Goal: Information Seeking & Learning: Learn about a topic

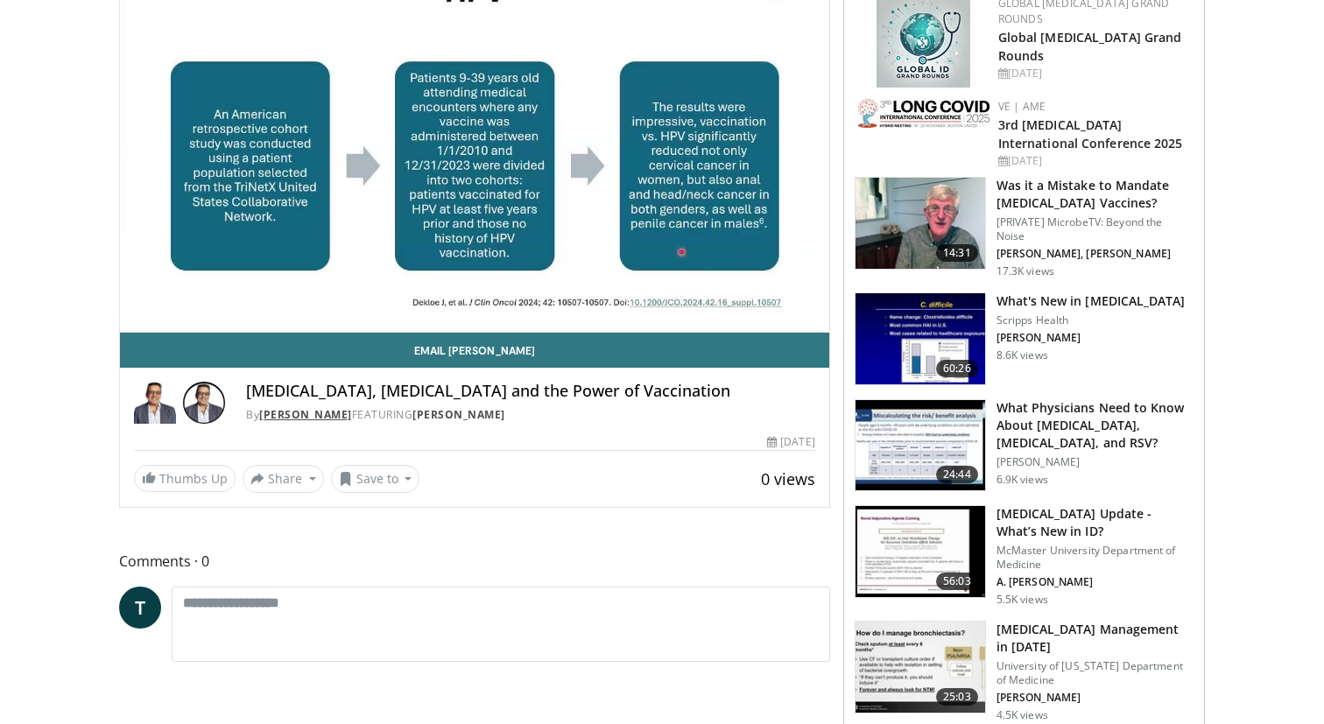
scroll to position [201, 0]
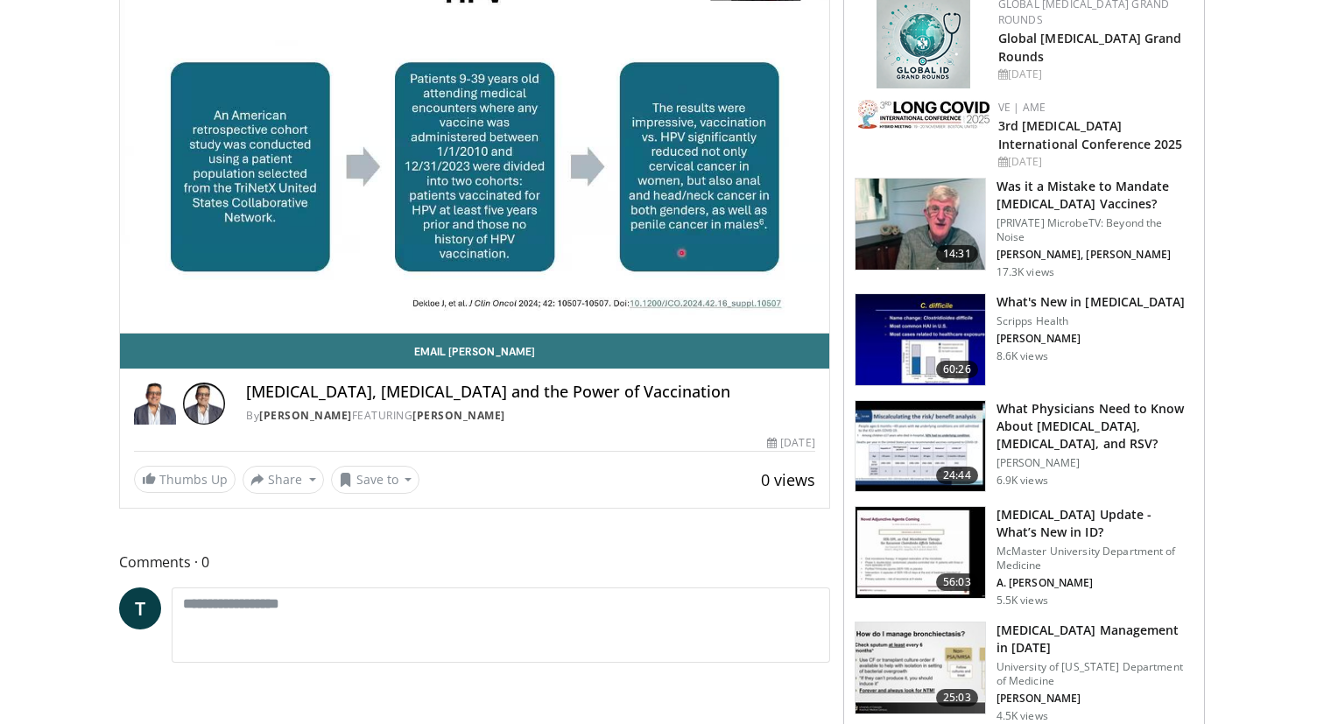
click at [496, 396] on h4 "Infectious Diseases, Cancer and the Power of Vaccination" at bounding box center [530, 392] width 569 height 19
click at [496, 396] on h4 "[MEDICAL_DATA], [MEDICAL_DATA] and the Power of Vaccination" at bounding box center [530, 392] width 569 height 19
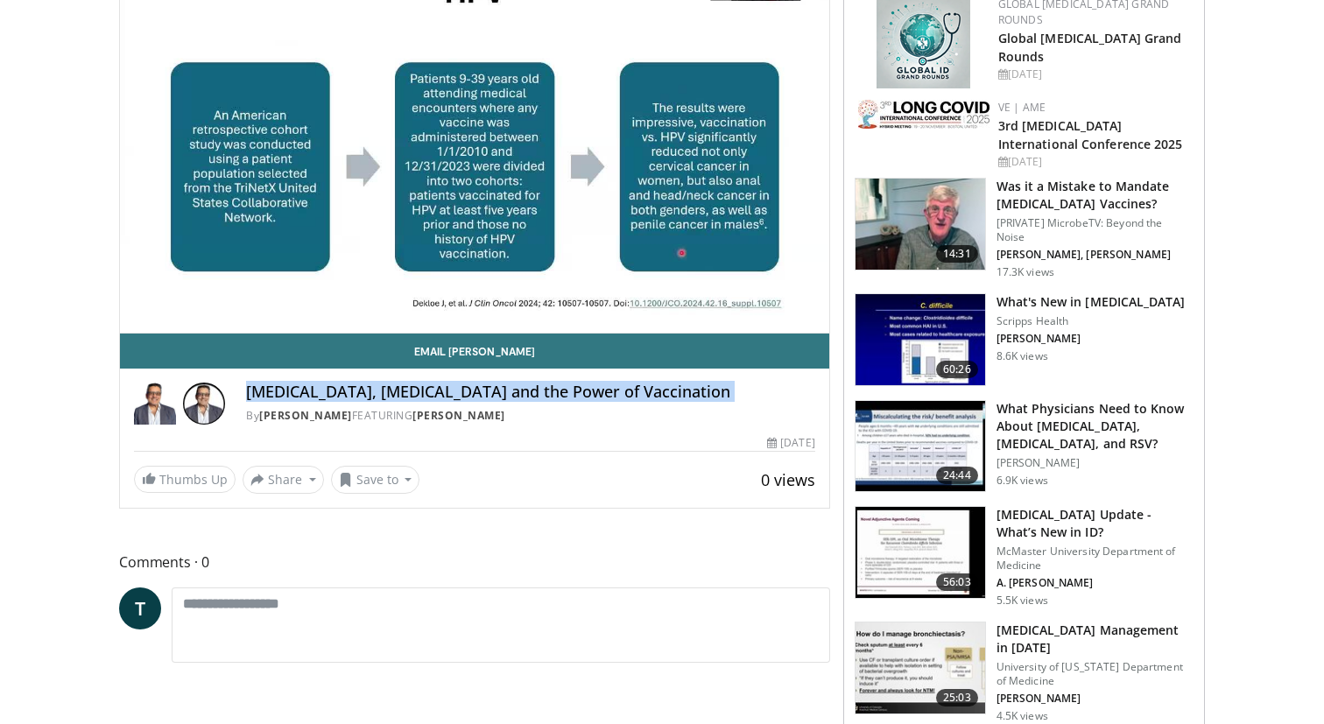
click at [496, 396] on h4 "[MEDICAL_DATA], [MEDICAL_DATA] and the Power of Vaccination" at bounding box center [530, 392] width 569 height 19
copy div "[MEDICAL_DATA], [MEDICAL_DATA] and the Power of Vaccination"
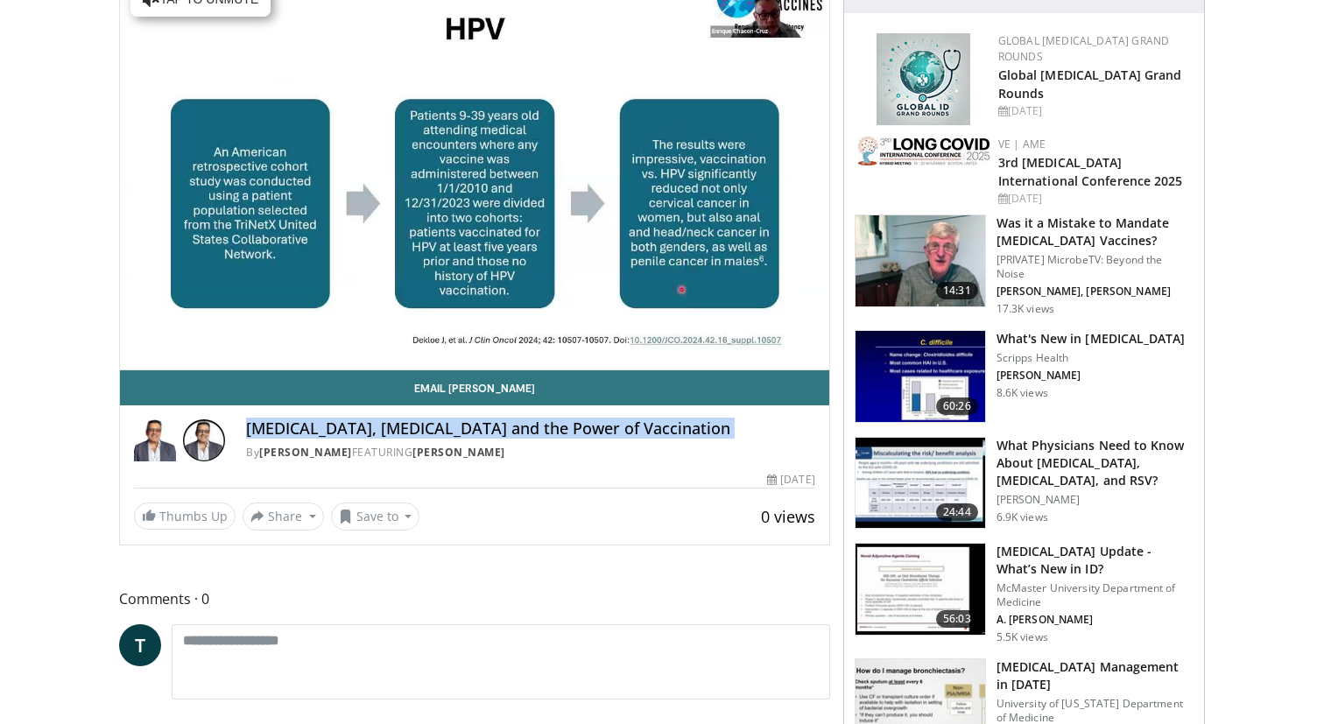
scroll to position [0, 0]
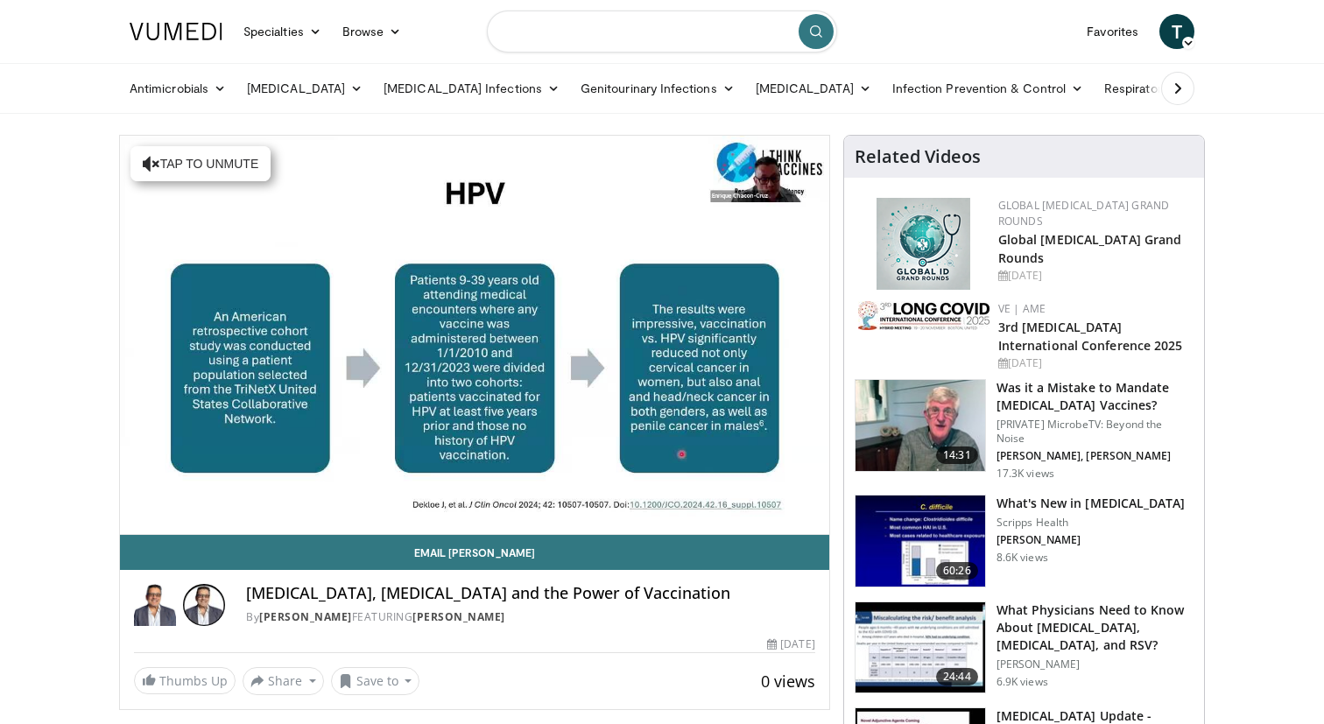
click at [540, 34] on input "Search topics, interventions" at bounding box center [662, 32] width 350 height 42
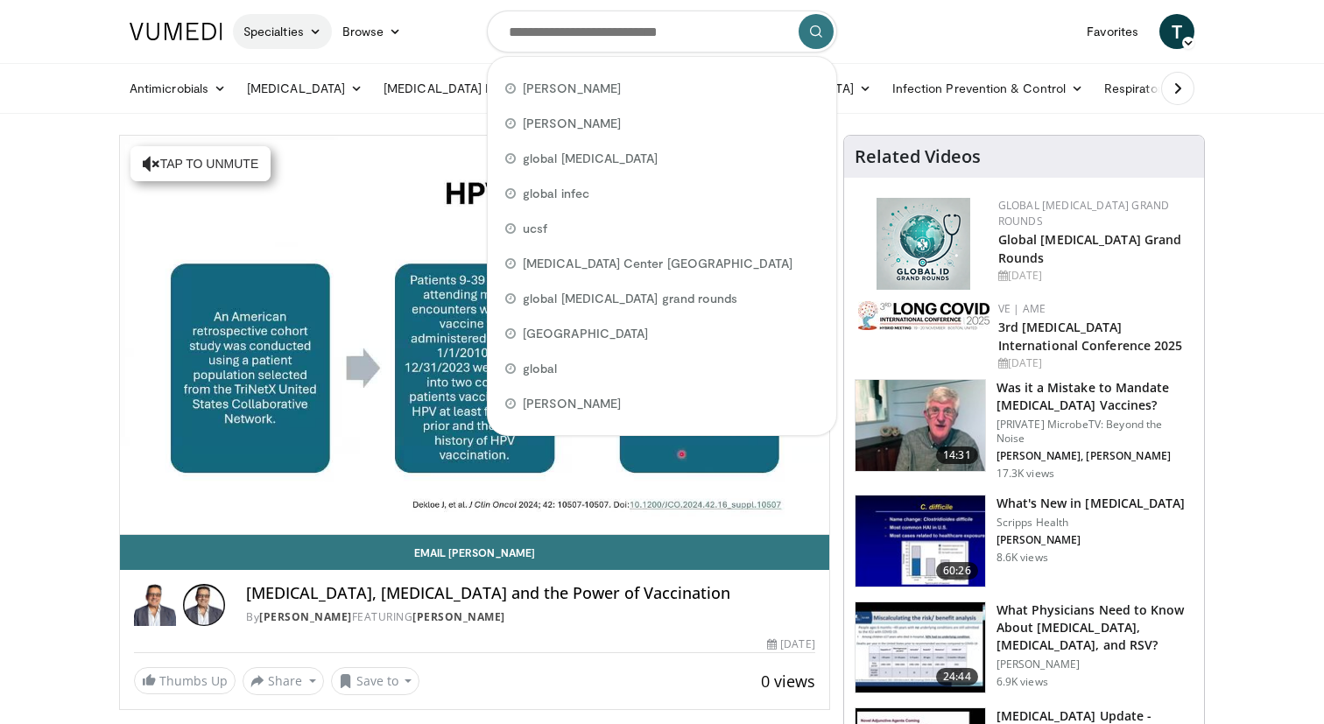
click at [280, 34] on link "Specialties" at bounding box center [282, 31] width 99 height 35
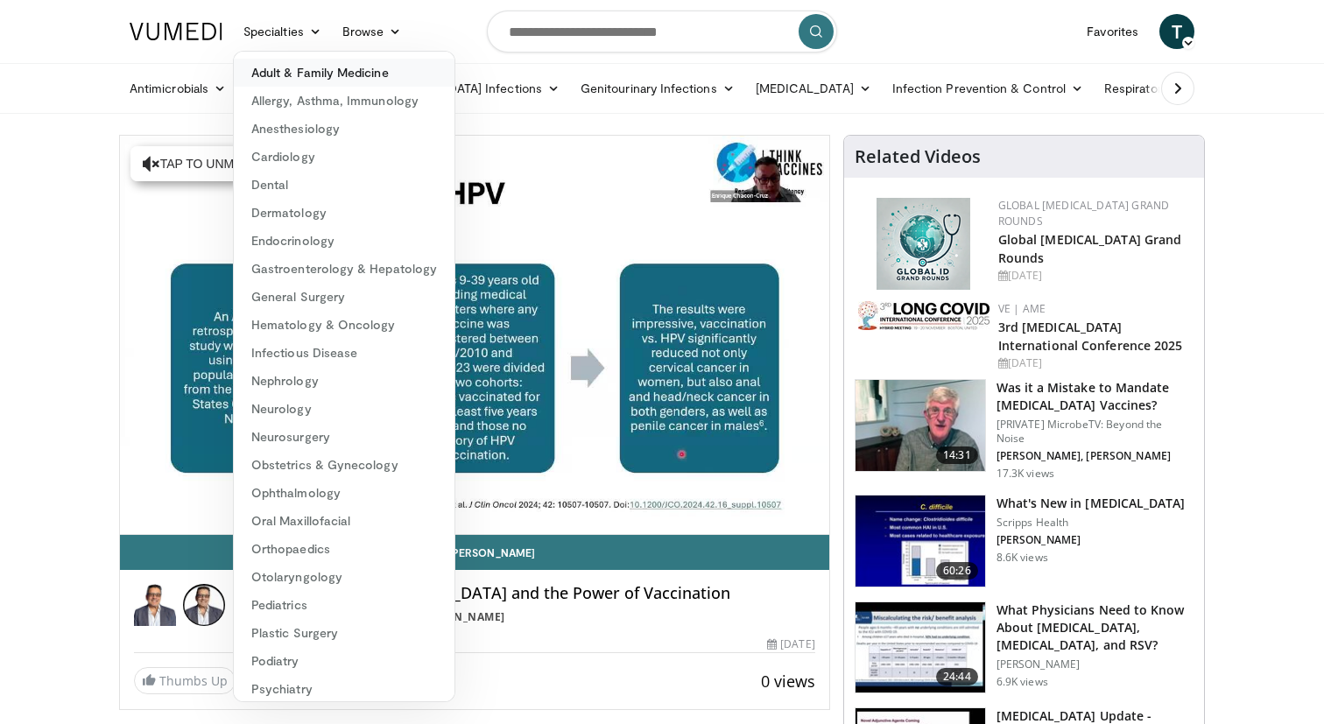
click at [309, 72] on link "Adult & Family Medicine" at bounding box center [344, 73] width 221 height 28
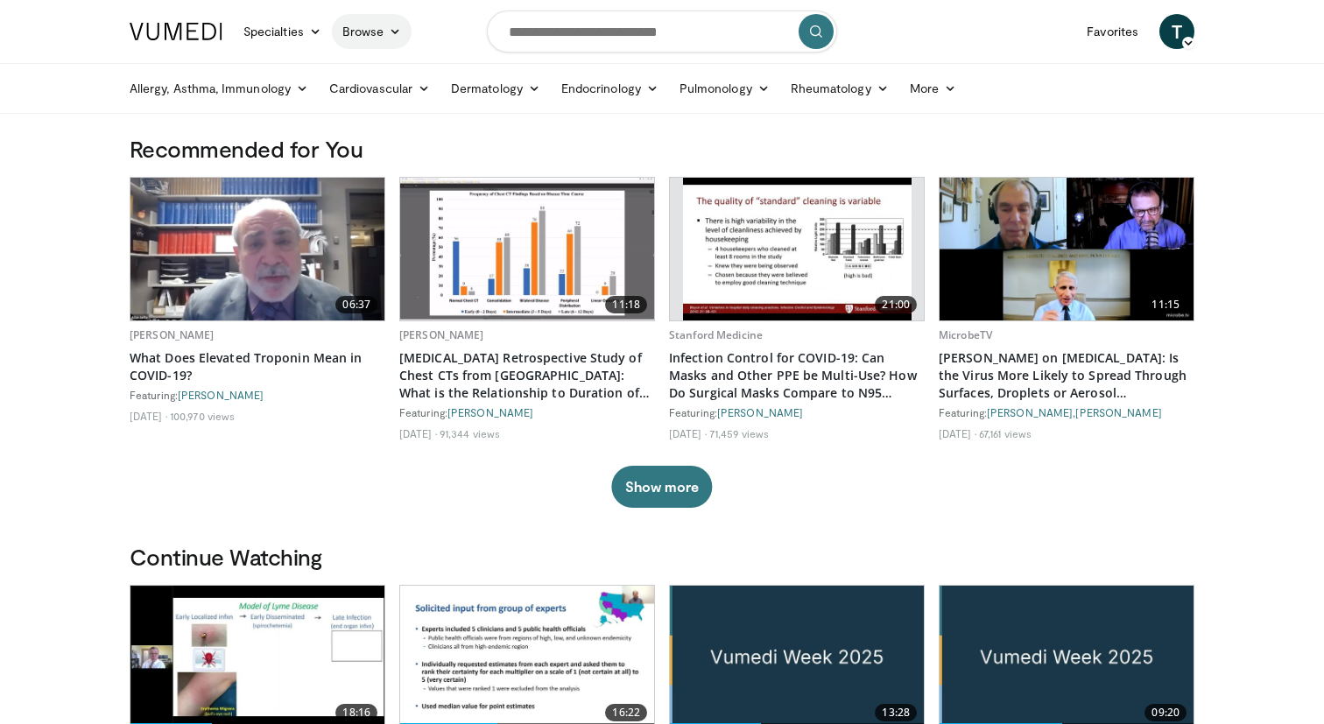
click at [370, 33] on link "Browse" at bounding box center [372, 31] width 81 height 35
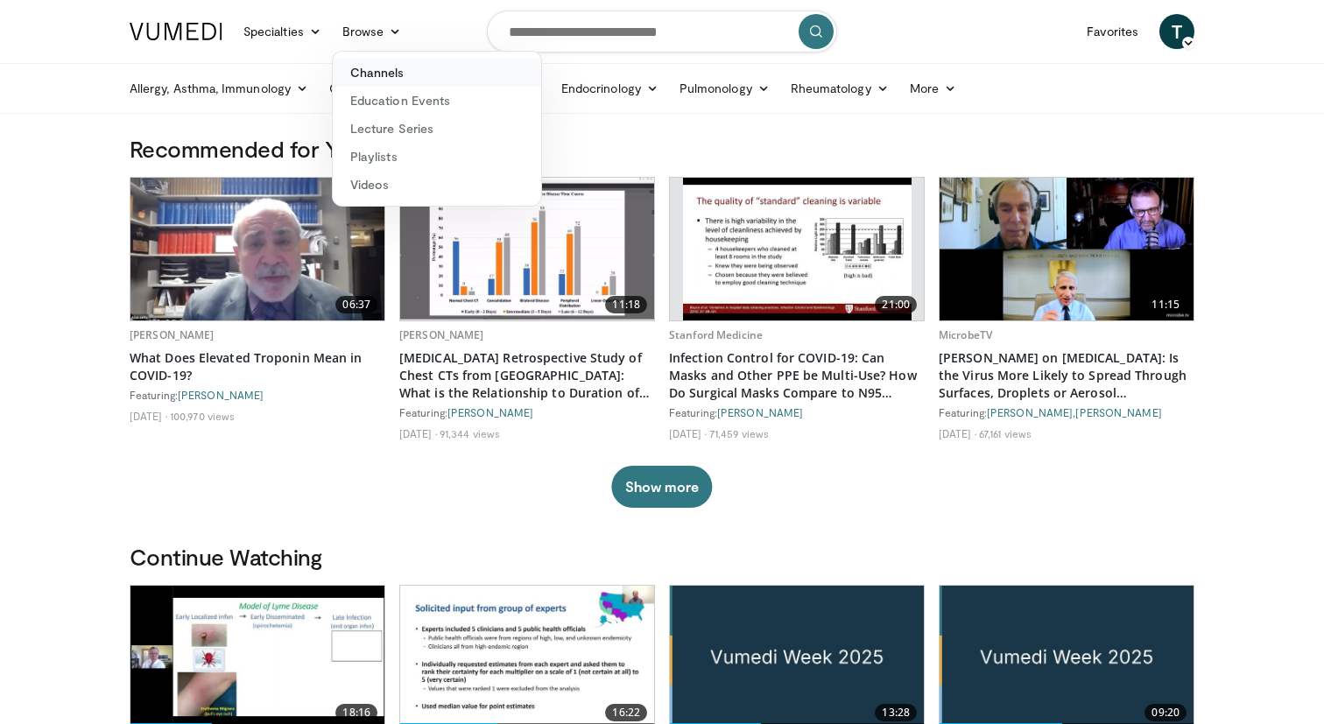
click at [388, 78] on link "Channels" at bounding box center [437, 73] width 208 height 28
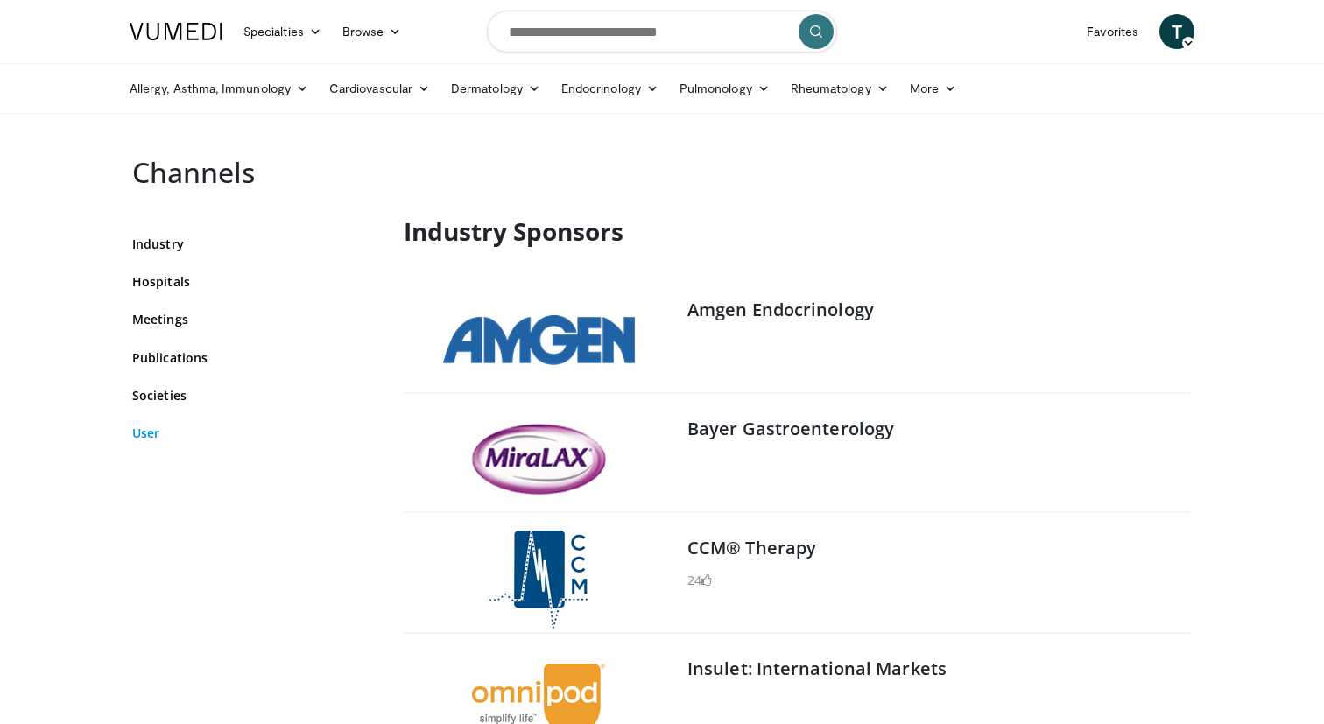
click at [145, 434] on link "User" at bounding box center [254, 433] width 245 height 18
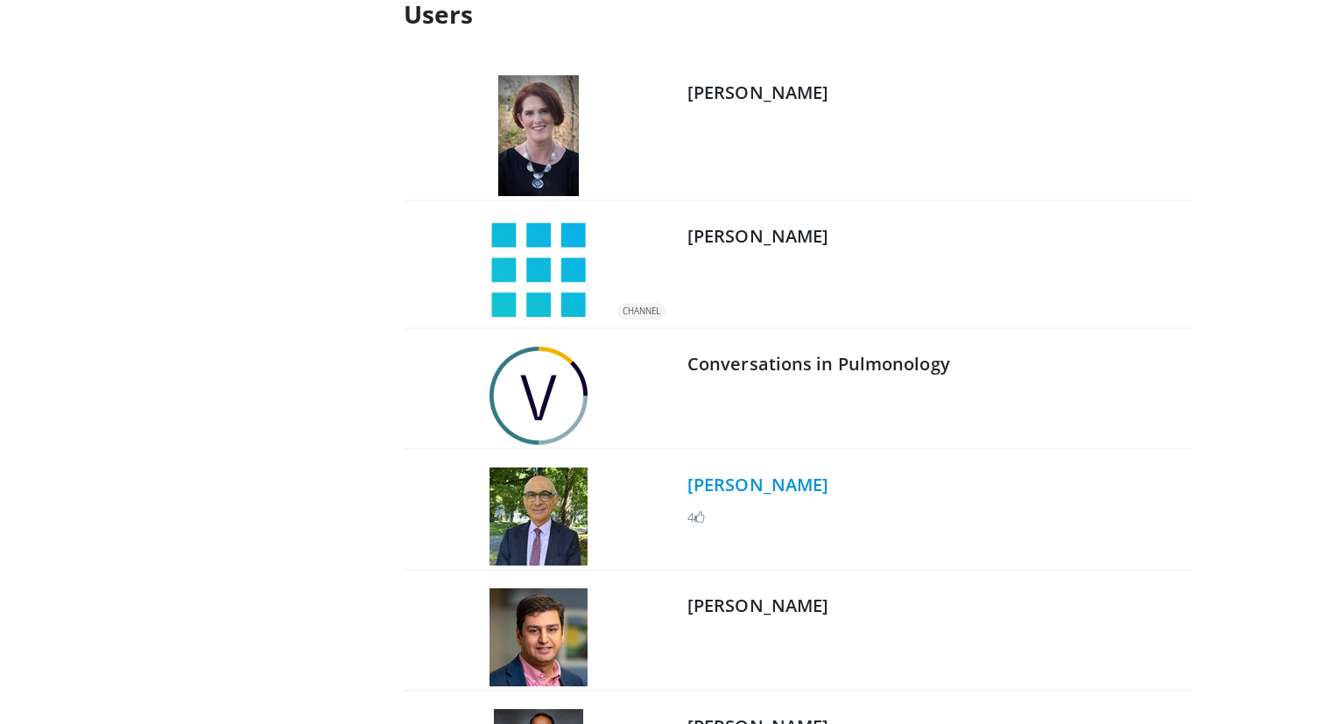
click at [753, 491] on link "Dr. Alexander Mauskop" at bounding box center [758, 485] width 141 height 24
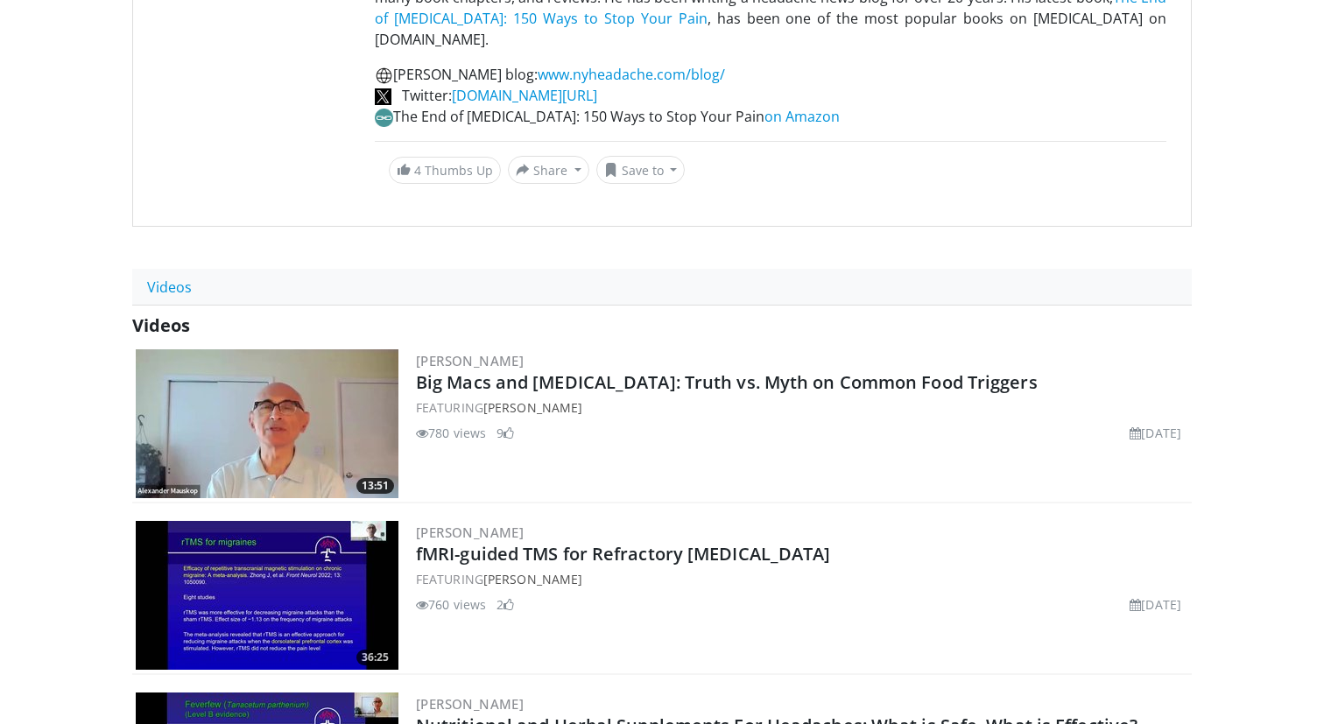
scroll to position [385, 0]
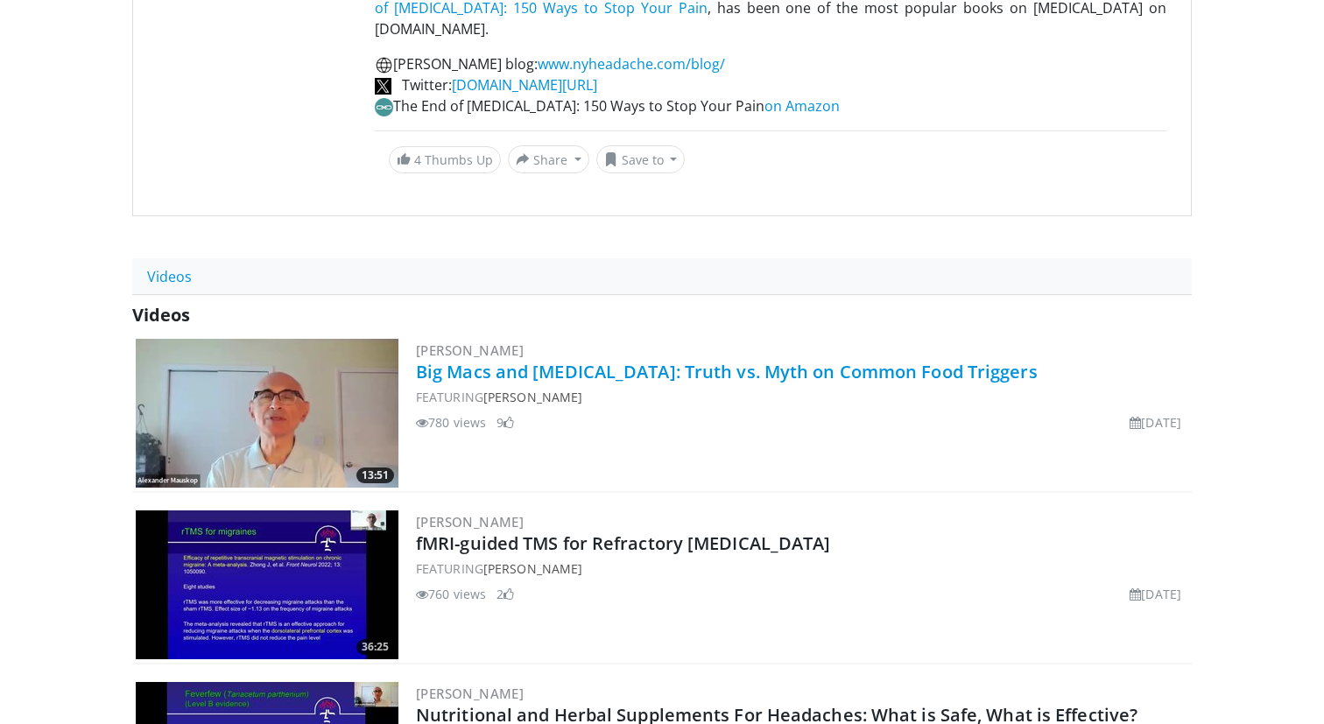
click at [511, 360] on link "Big Macs and Migraines: Truth vs. Myth on Common Food Triggers" at bounding box center [727, 372] width 622 height 24
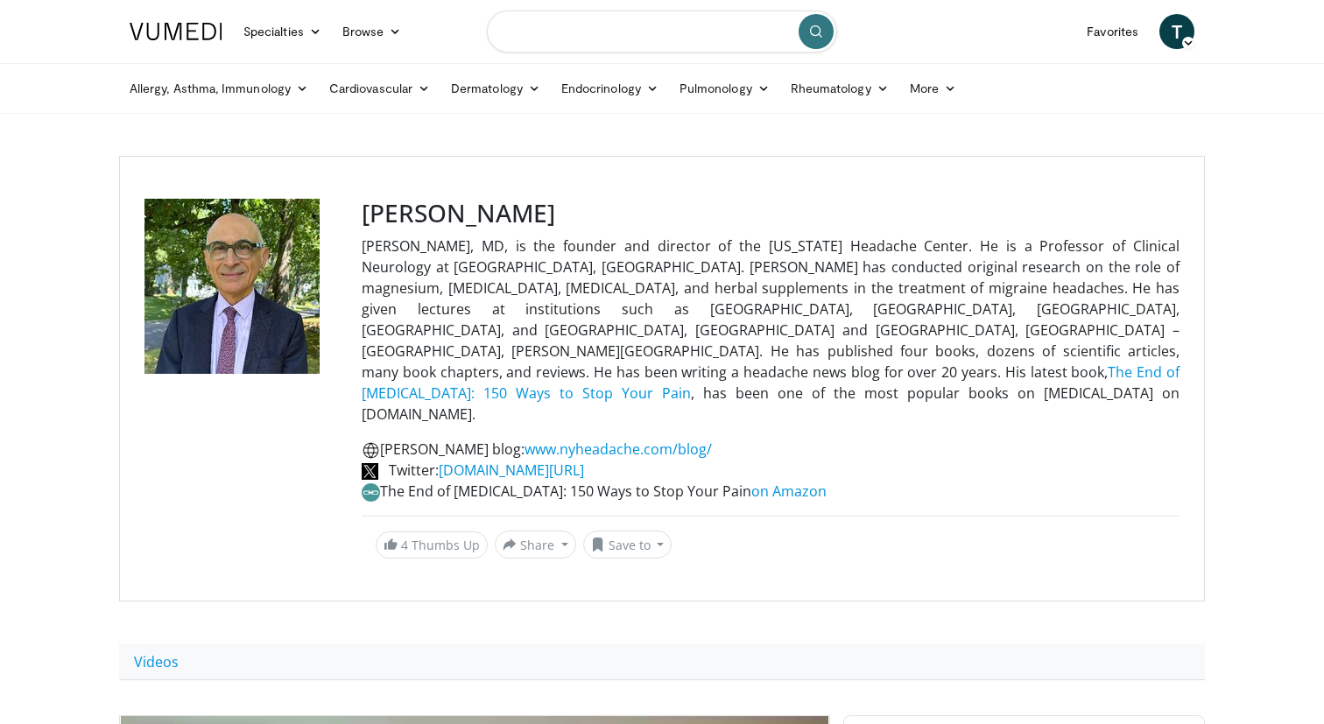
click at [604, 37] on input "Search topics, interventions" at bounding box center [662, 32] width 350 height 42
paste input "**********"
type input "**********"
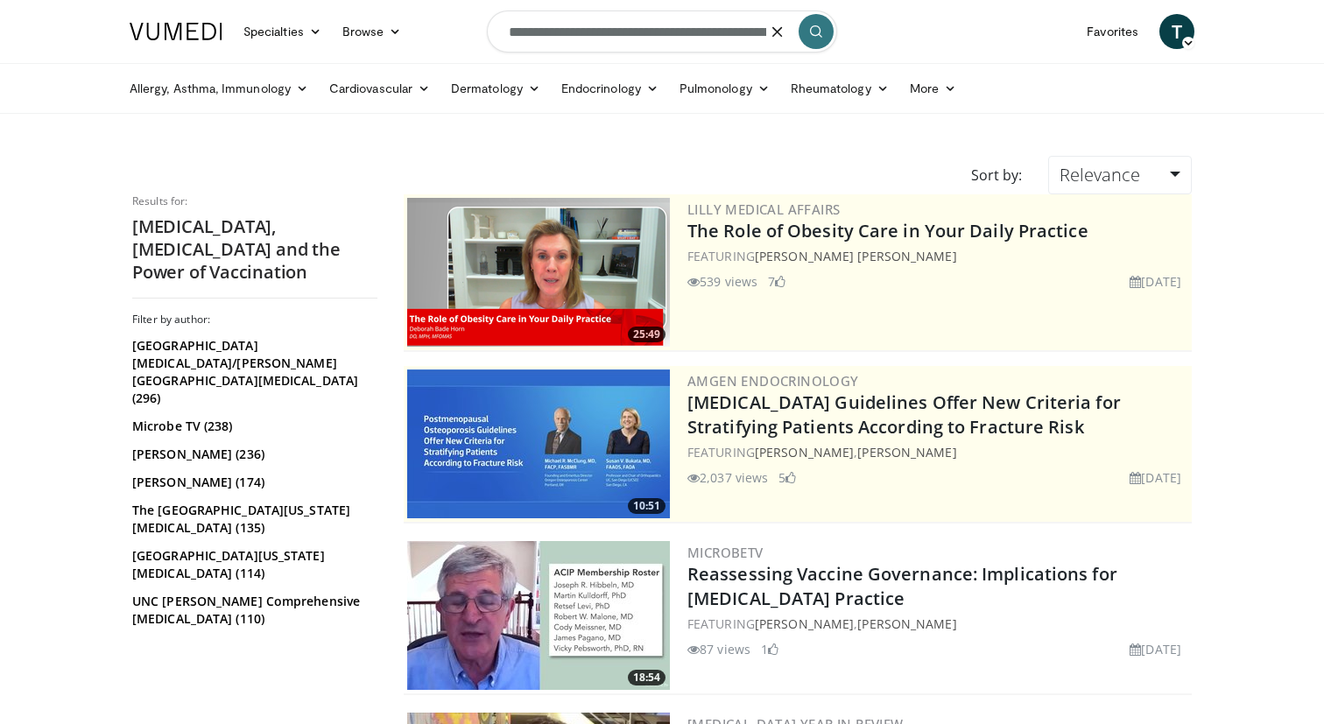
click at [561, 29] on input "**********" at bounding box center [662, 32] width 350 height 42
type input "**********"
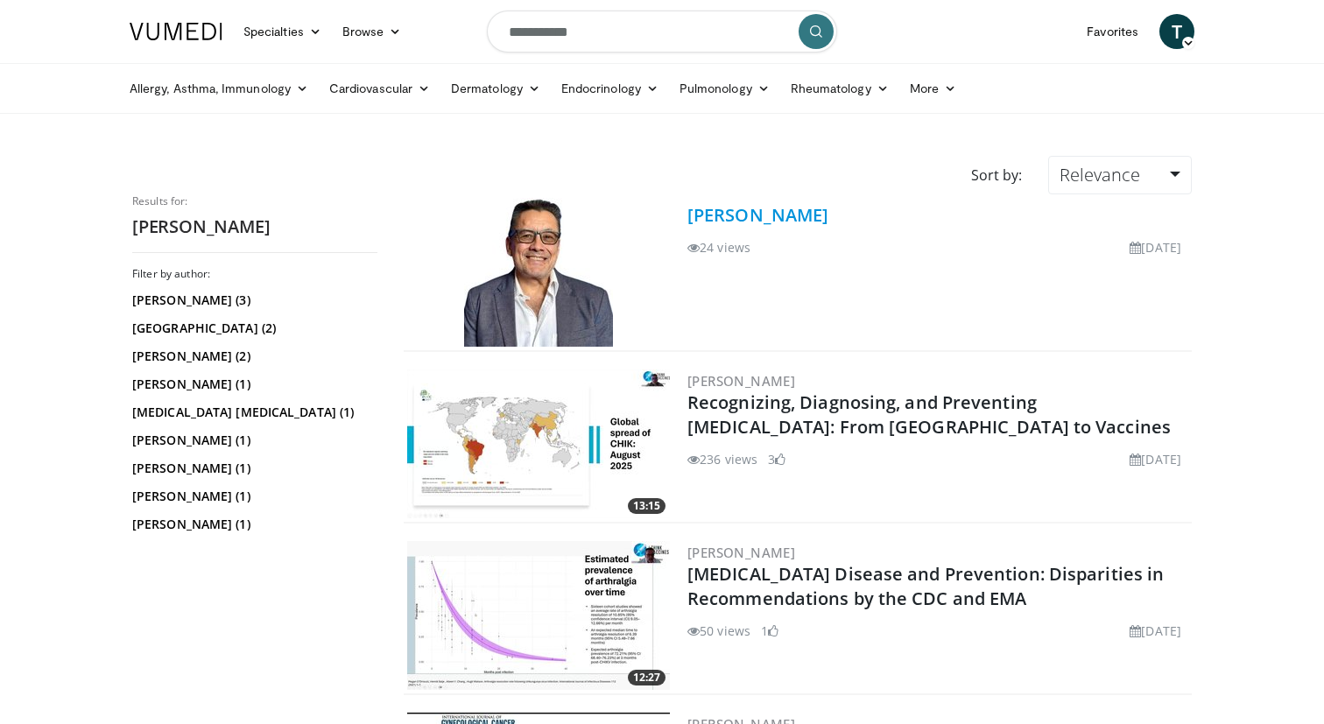
click at [755, 221] on link "[PERSON_NAME]" at bounding box center [758, 215] width 141 height 24
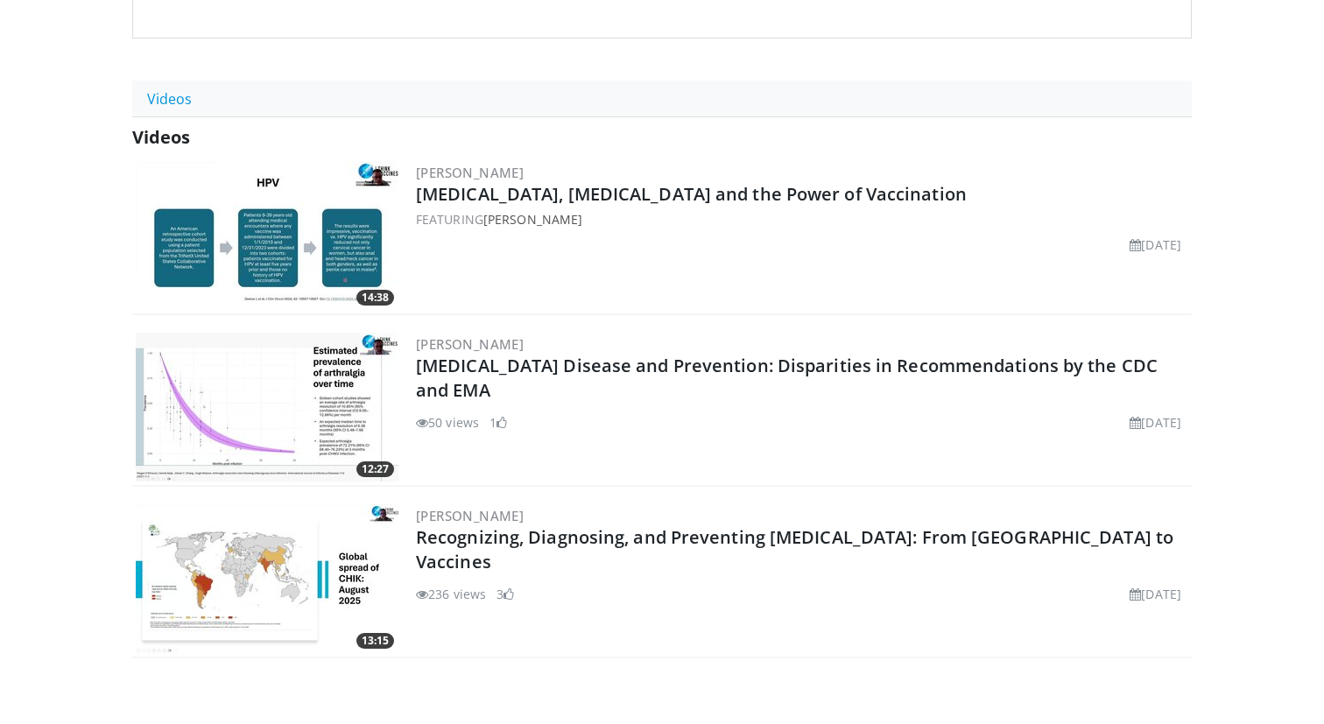
scroll to position [588, 0]
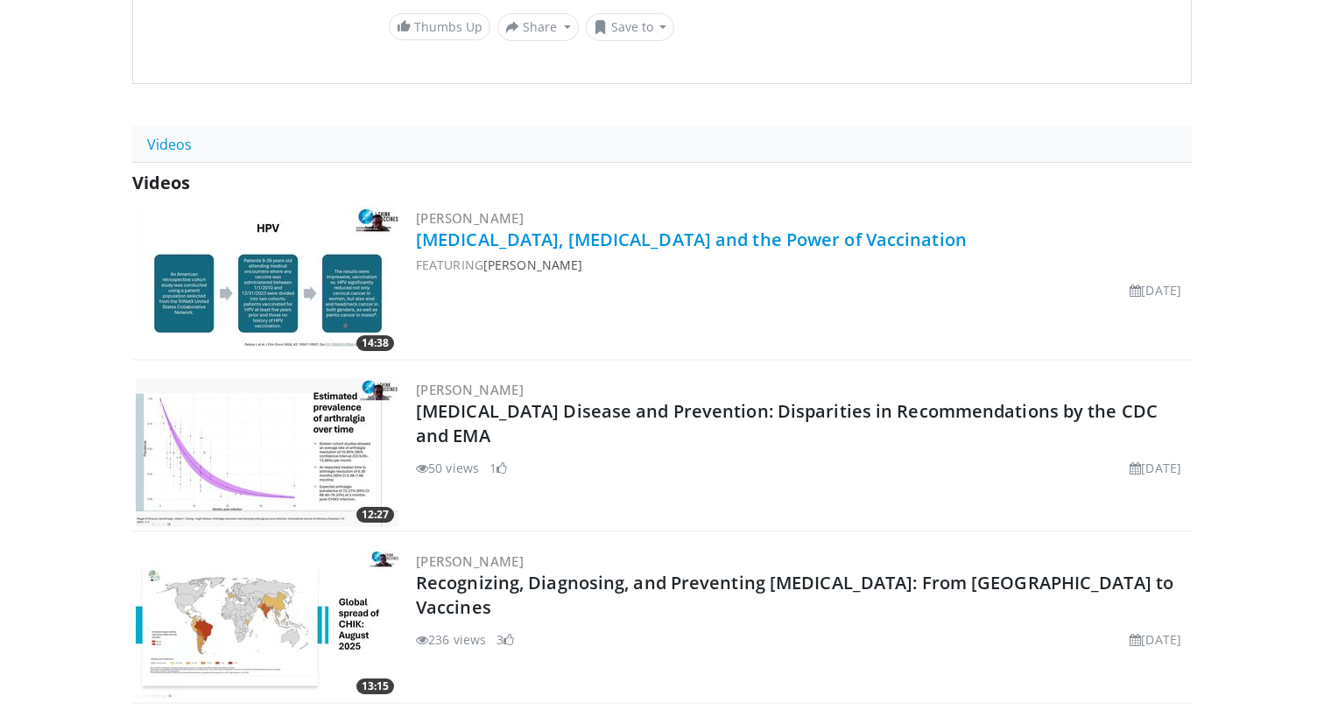
click at [530, 228] on link "Infectious Diseases, Cancer and the Power of Vaccination" at bounding box center [691, 240] width 551 height 24
click at [545, 228] on link "Infectious Diseases, Cancer and the Power of Vaccination" at bounding box center [691, 240] width 551 height 24
click at [498, 228] on link "Infectious Diseases, Cancer and the Power of Vaccination" at bounding box center [691, 240] width 551 height 24
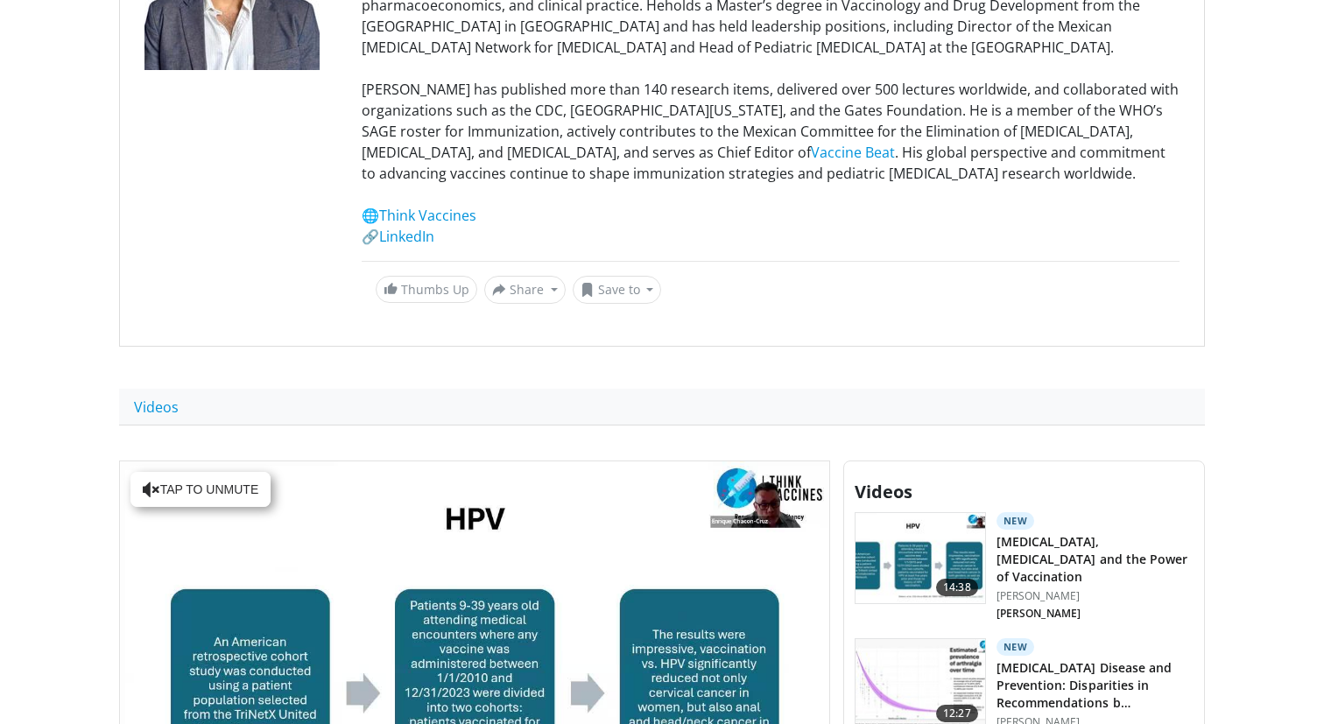
scroll to position [1083, 0]
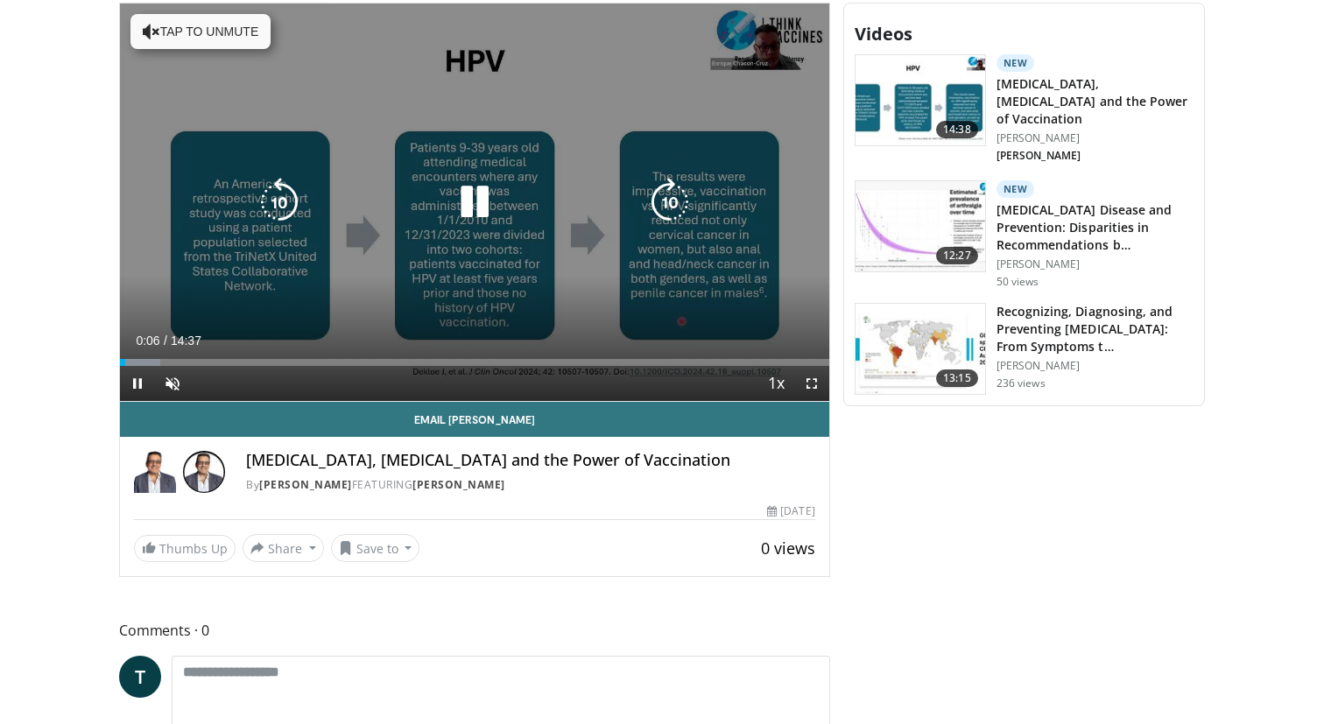
scroll to position [709, 0]
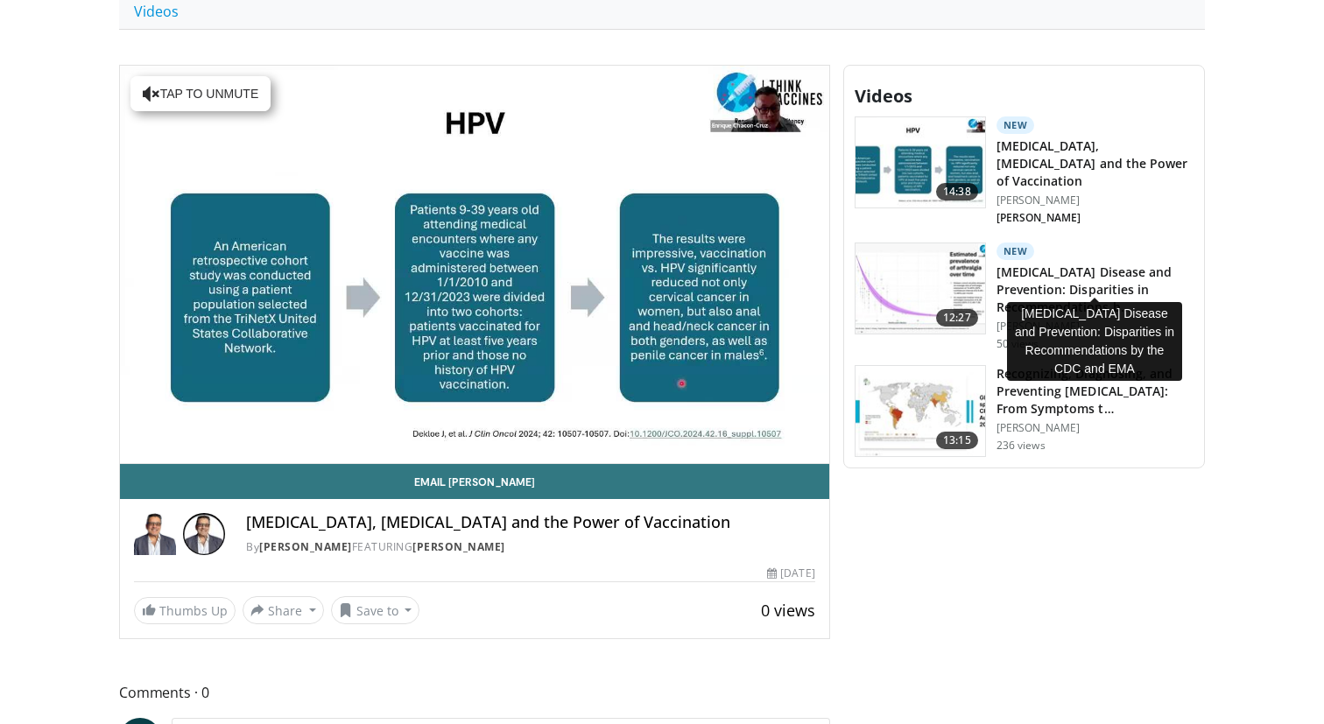
click at [1045, 271] on h3 "[MEDICAL_DATA] Disease and Prevention: Disparities in Recommendations b…" at bounding box center [1095, 290] width 197 height 53
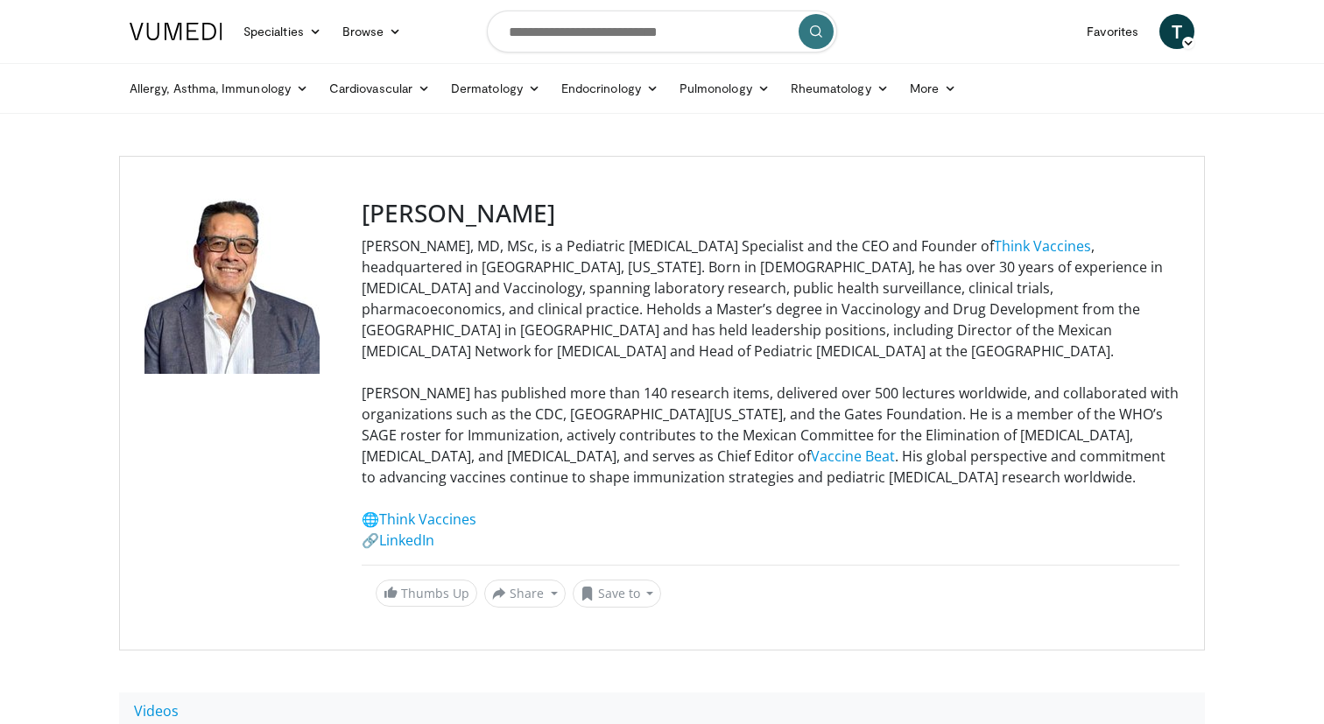
drag, startPoint x: 364, startPoint y: 214, endPoint x: 1021, endPoint y: 472, distance: 705.9
click at [1021, 472] on div "Dr. Enrique Chacon-Cruz Enrique Chacon-Cruz, MD, MSc, is a Pediatric Infectious…" at bounding box center [771, 403] width 818 height 409
copy div "Dr. Enrique Chacon-Cruz Enrique Chacon-Cruz, MD, MSc, is a Pediatric Infectious…"
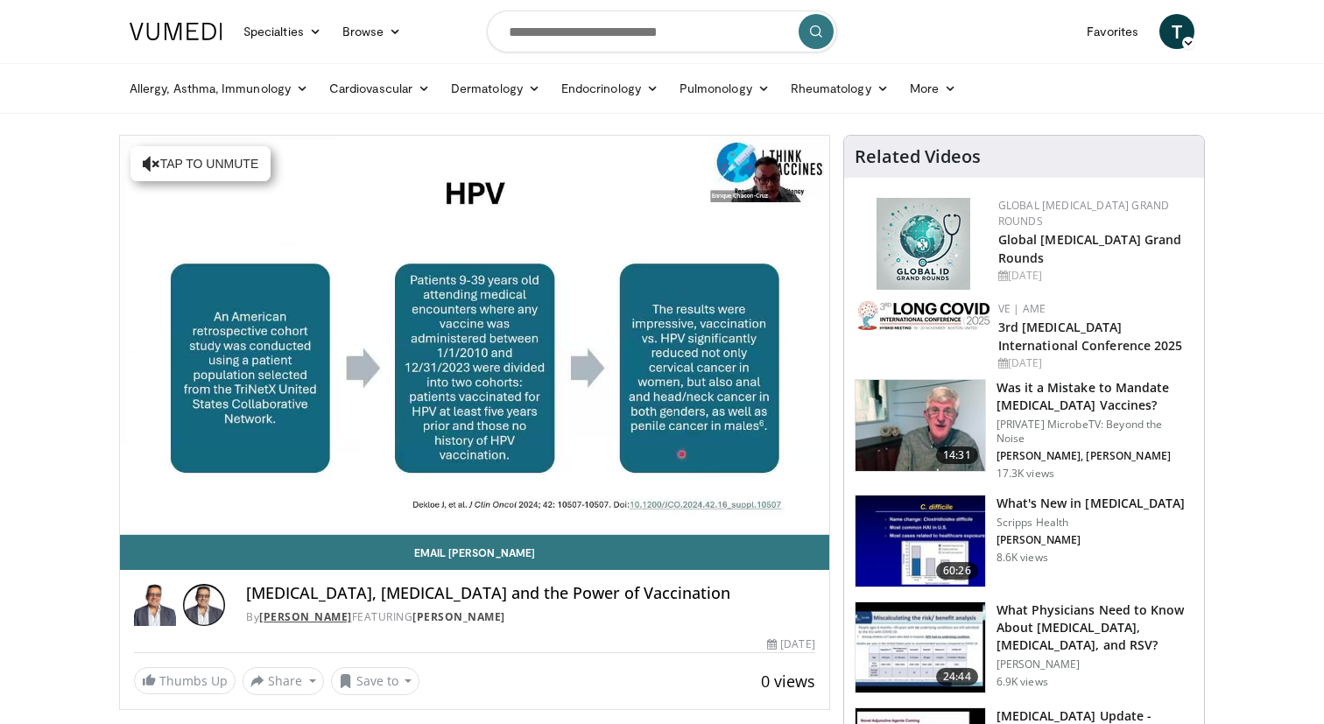
click at [352, 616] on link "[PERSON_NAME]" at bounding box center [305, 617] width 93 height 15
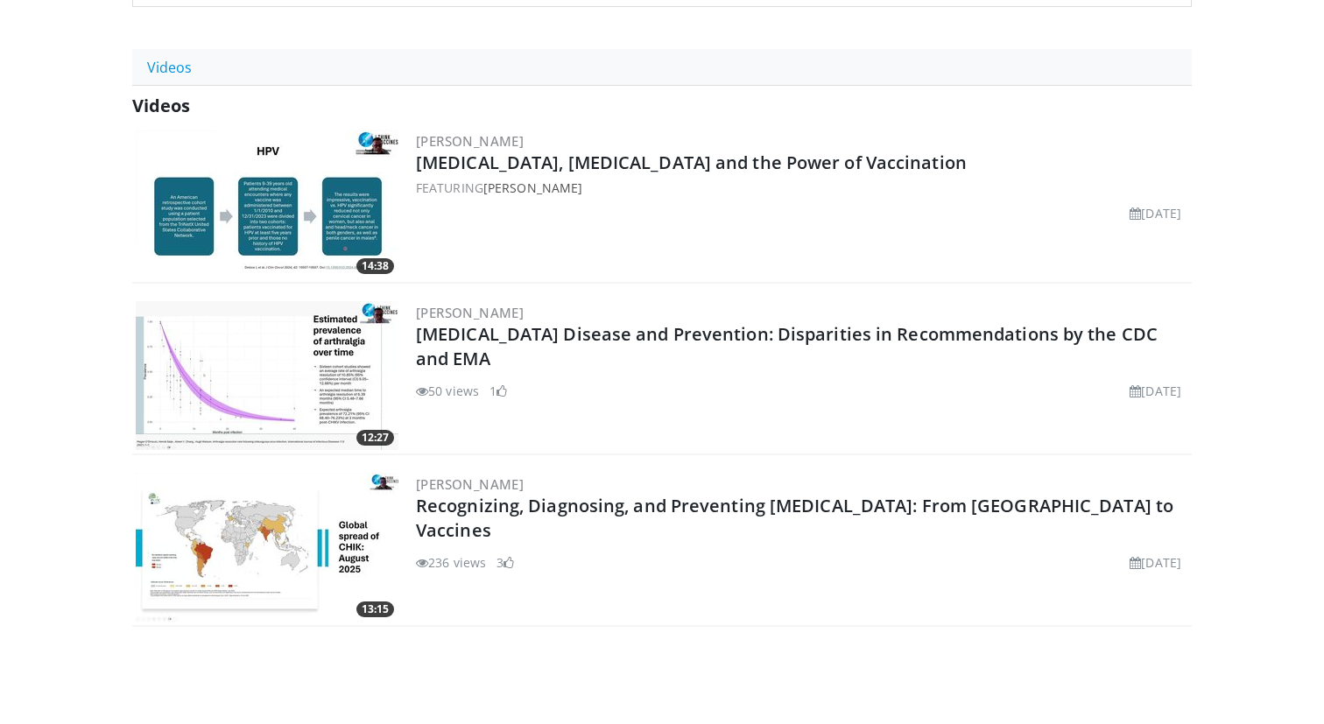
scroll to position [660, 0]
